Goal: Task Accomplishment & Management: Understand process/instructions

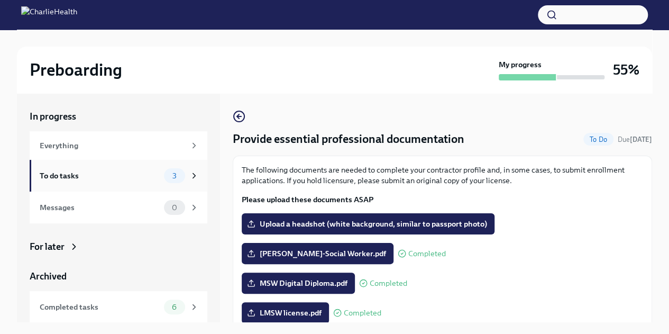
click at [77, 167] on div "To do tasks 3" at bounding box center [119, 176] width 178 height 32
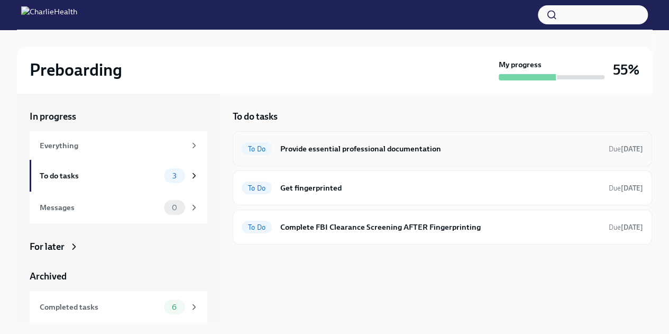
click at [382, 153] on h6 "Provide essential professional documentation" at bounding box center [440, 149] width 320 height 12
